Goal: Transaction & Acquisition: Purchase product/service

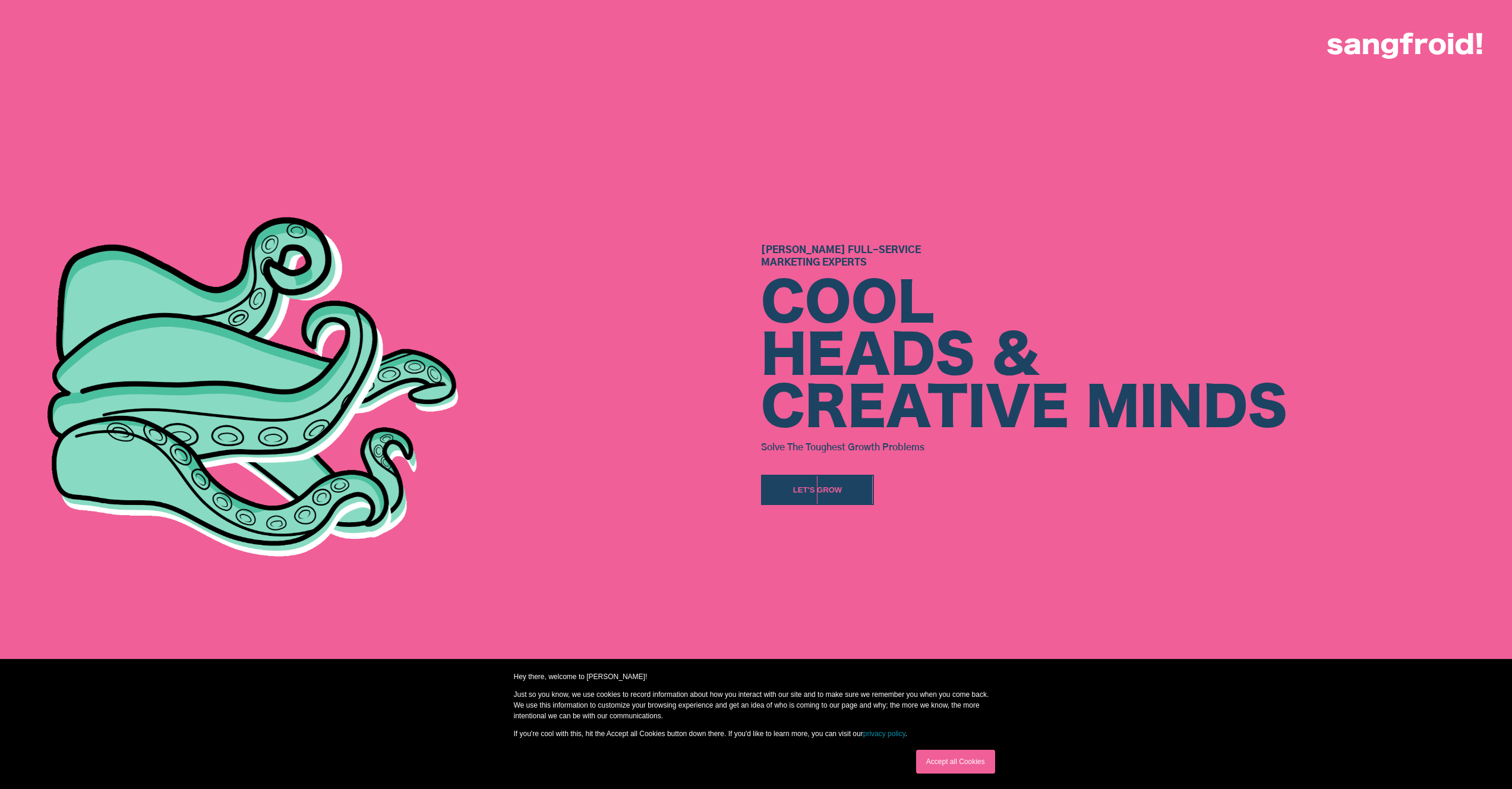
click at [945, 765] on link "Accept all Cookies" at bounding box center [955, 761] width 79 height 24
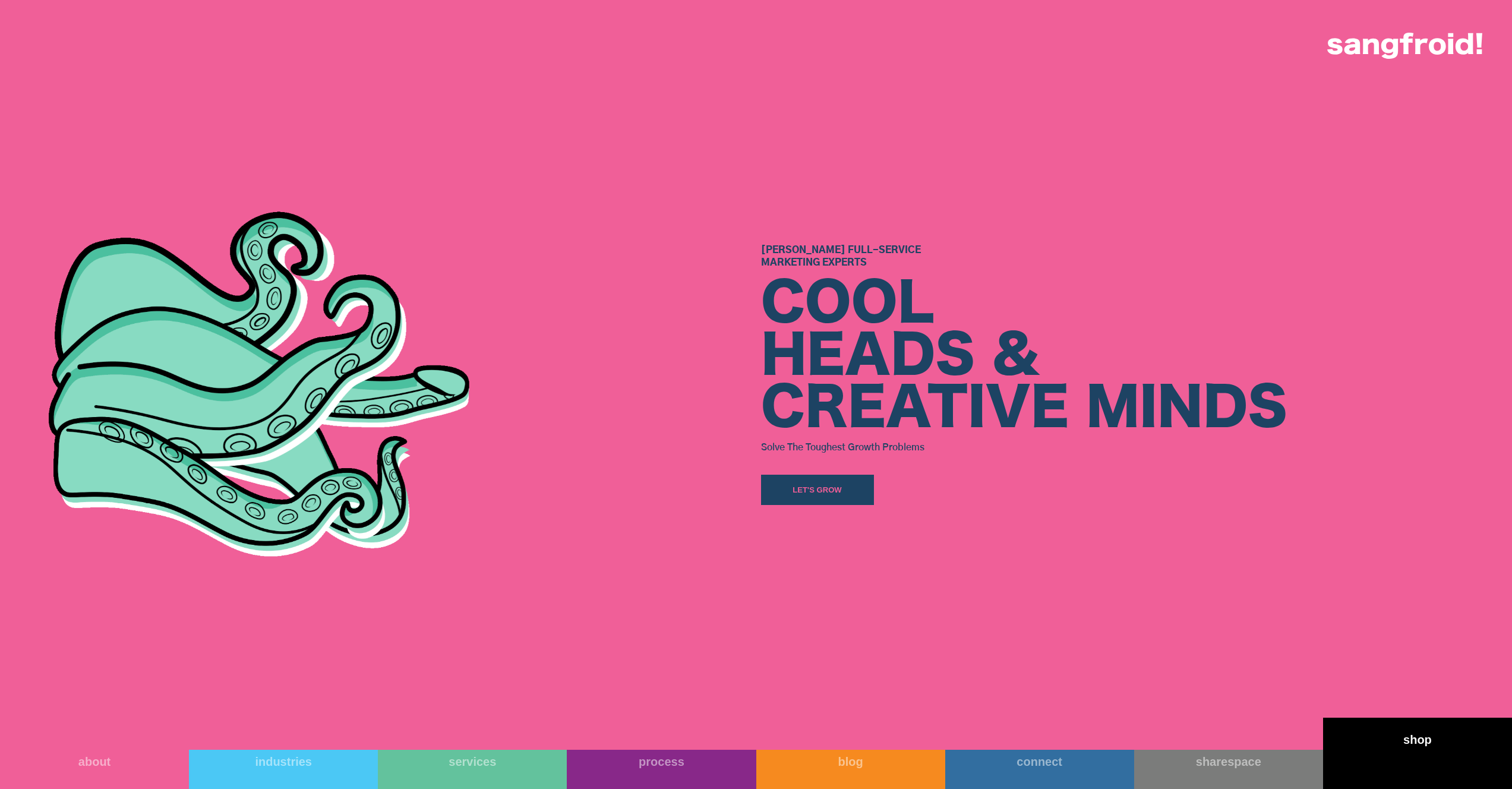
click at [1437, 751] on link "shop" at bounding box center [1418, 753] width 189 height 71
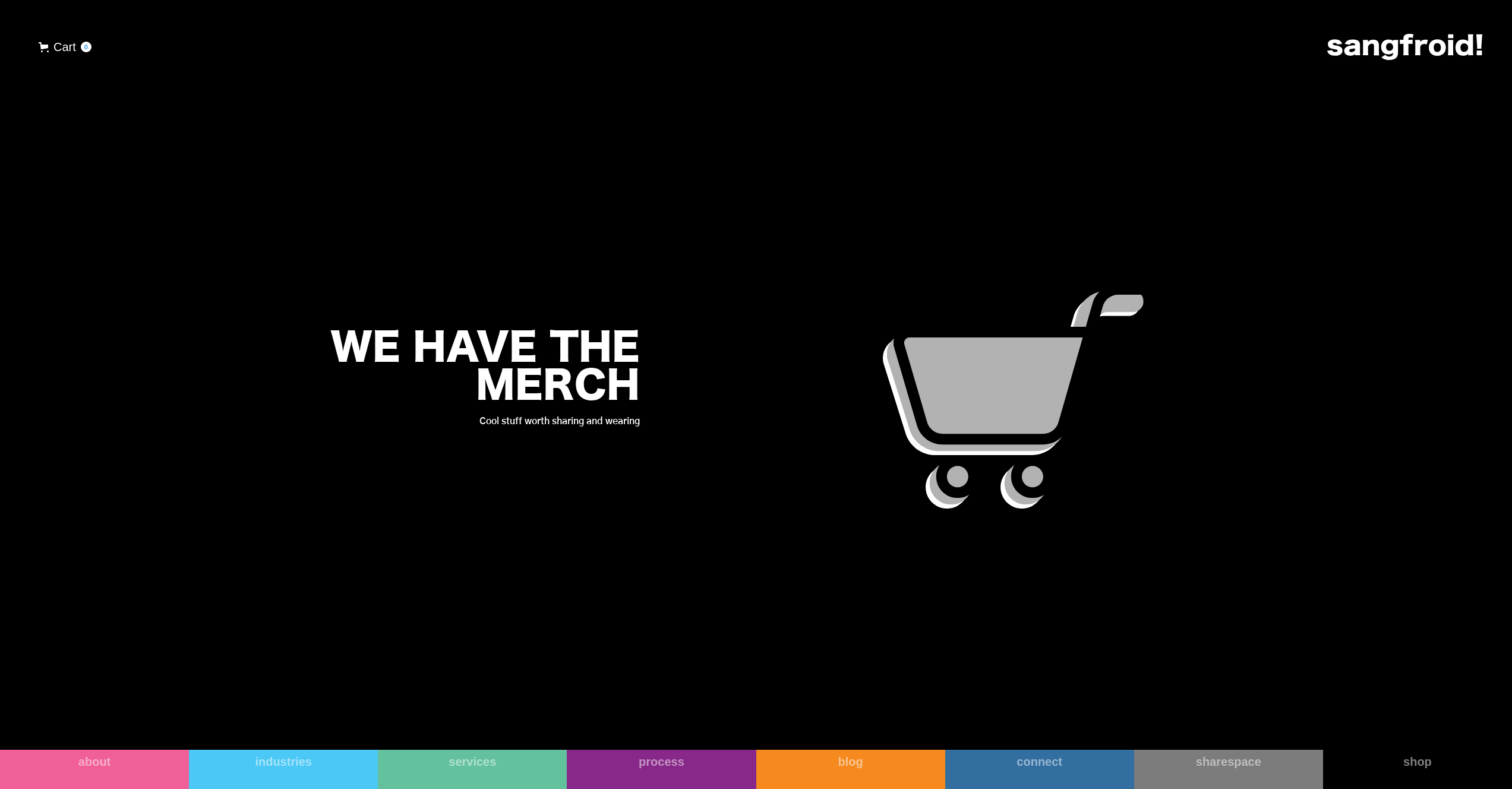
click at [63, 45] on div "Cart" at bounding box center [64, 47] width 22 height 18
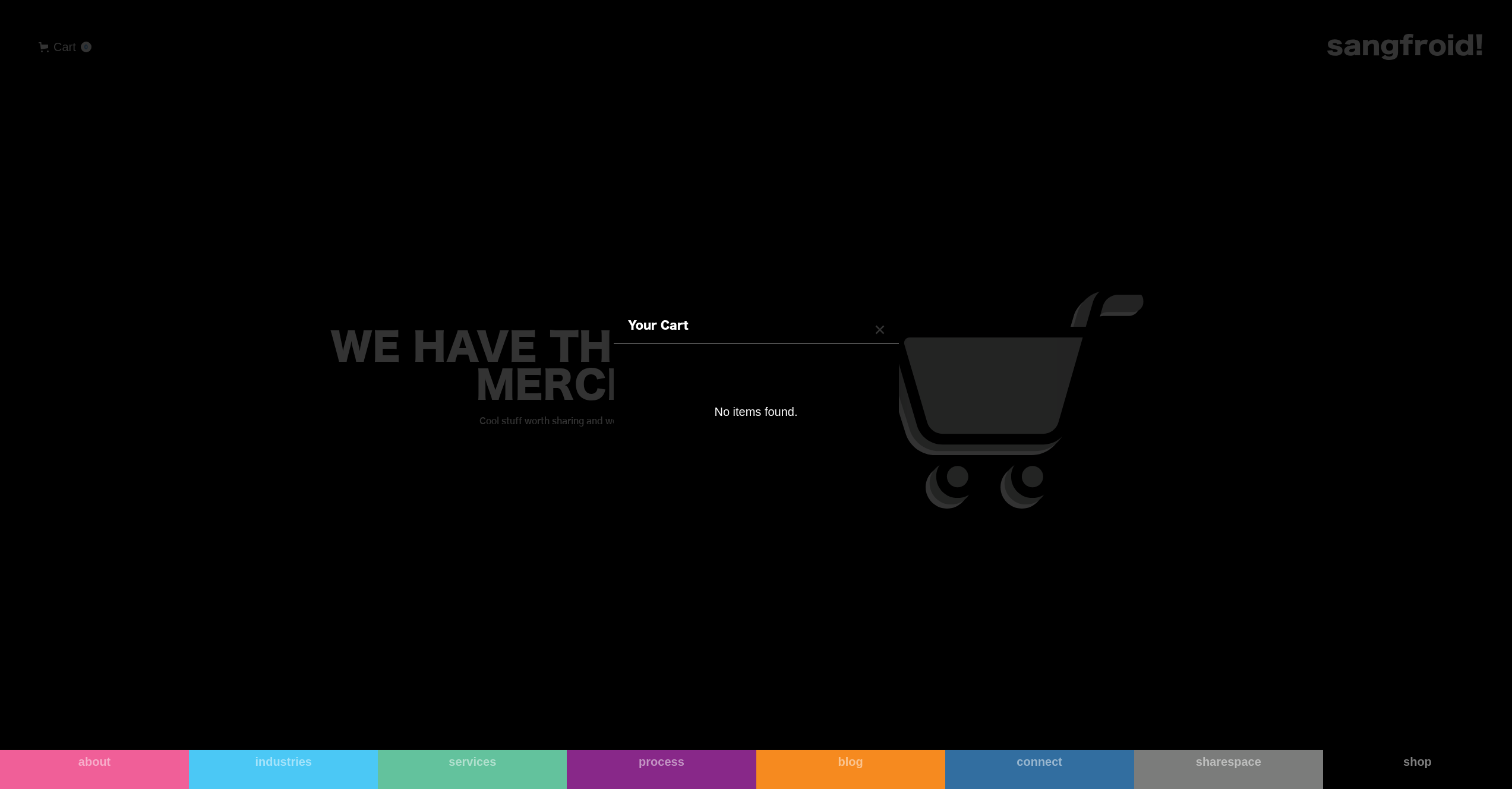
click at [757, 191] on div "Your Cart Subtotal Pay with browser. Continue to Checkout No items found. Produ…" at bounding box center [756, 394] width 1512 height 789
